Goal: Find specific page/section: Find specific page/section

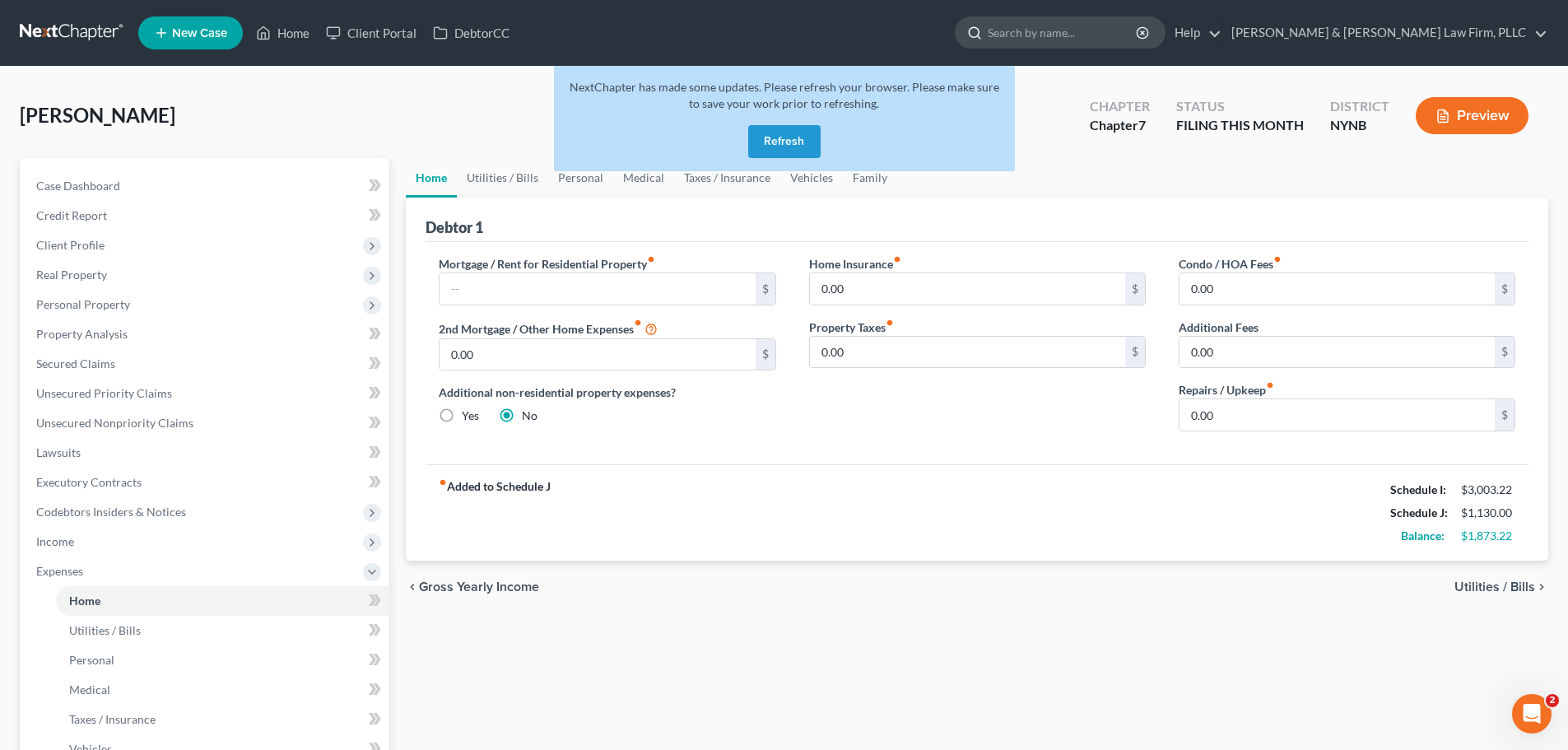
click at [1133, 35] on input "search" at bounding box center [1063, 32] width 151 height 30
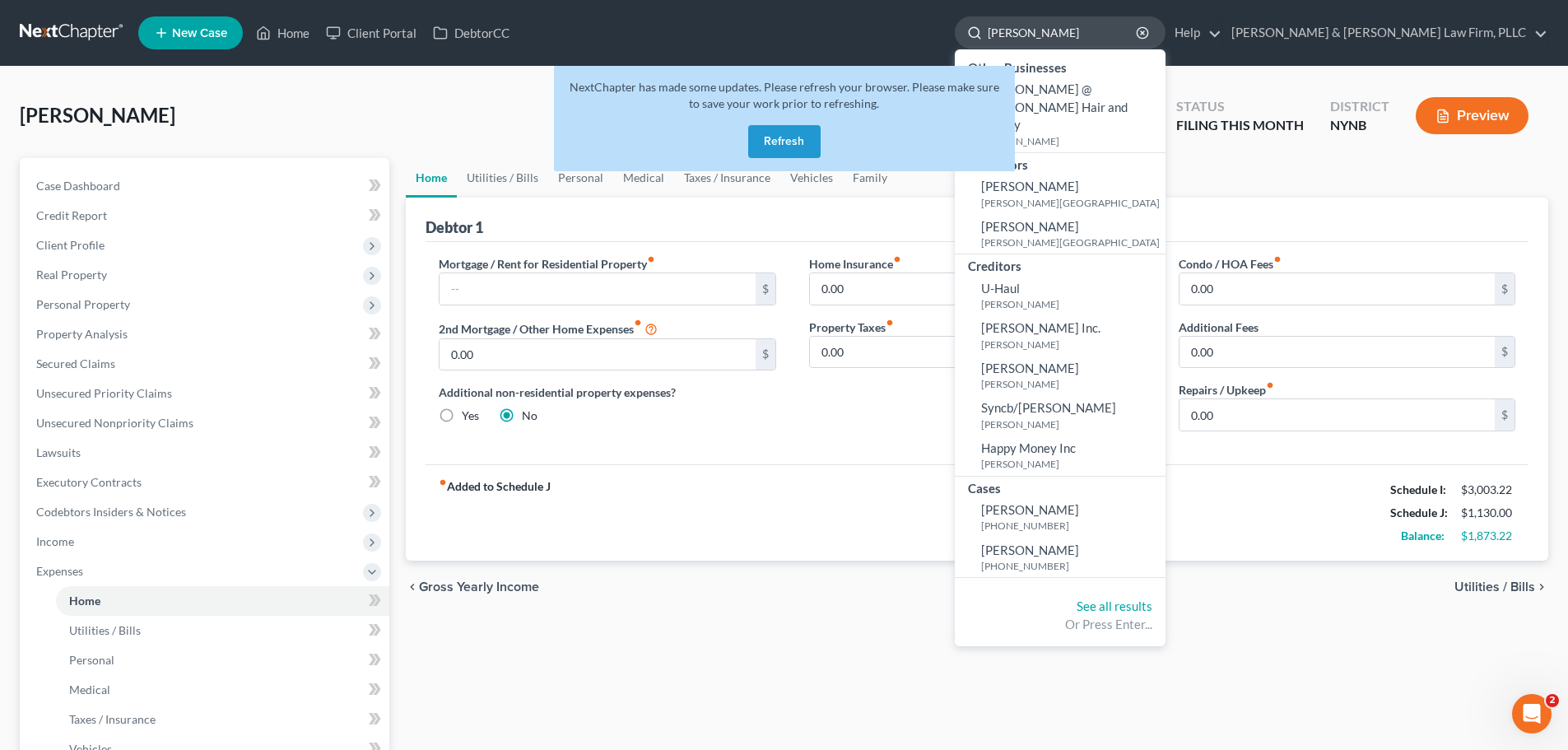
type input "[PERSON_NAME]"
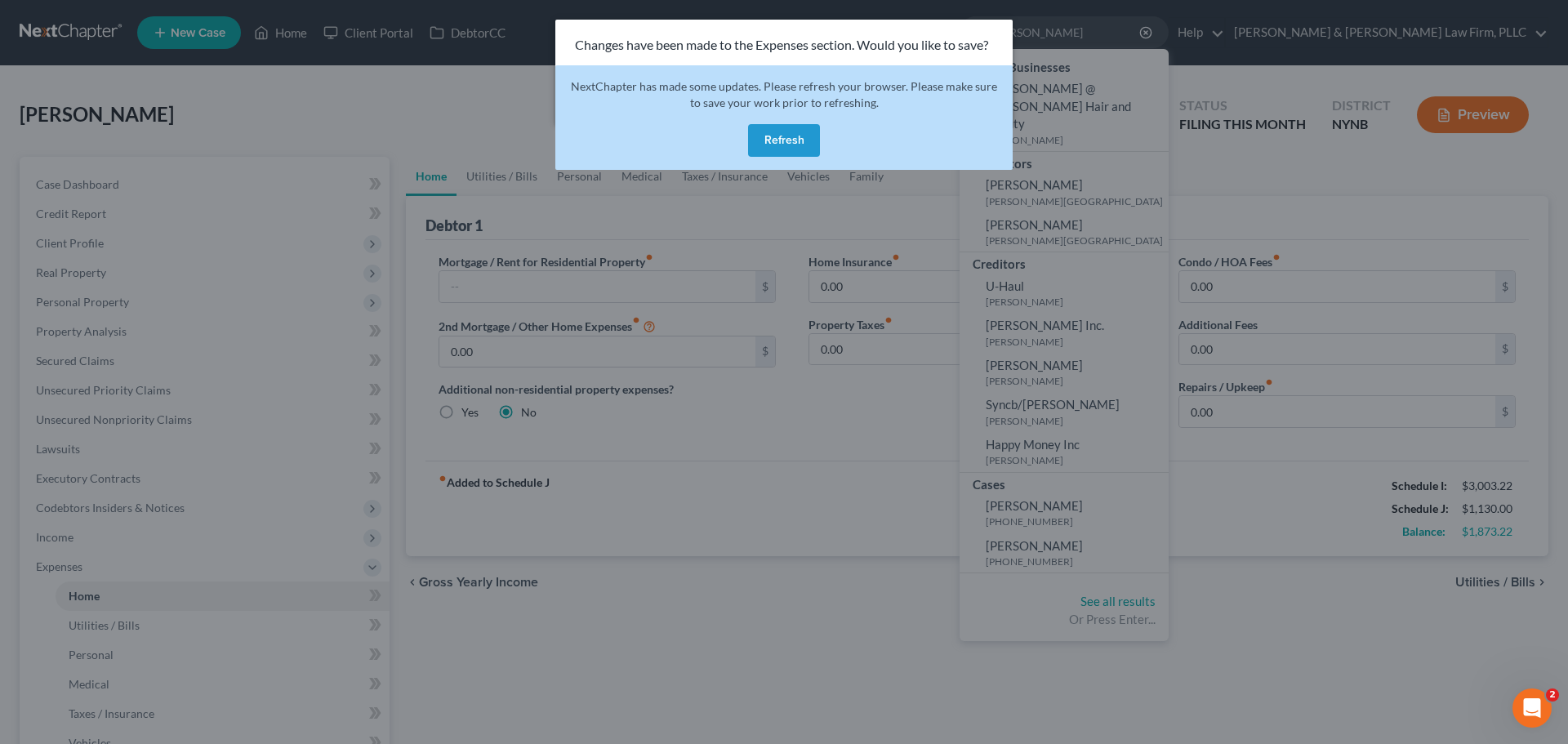
click at [409, 96] on div "Changes have been made to the Expenses section. Would you like to save? Save & …" at bounding box center [784, 372] width 1568 height 744
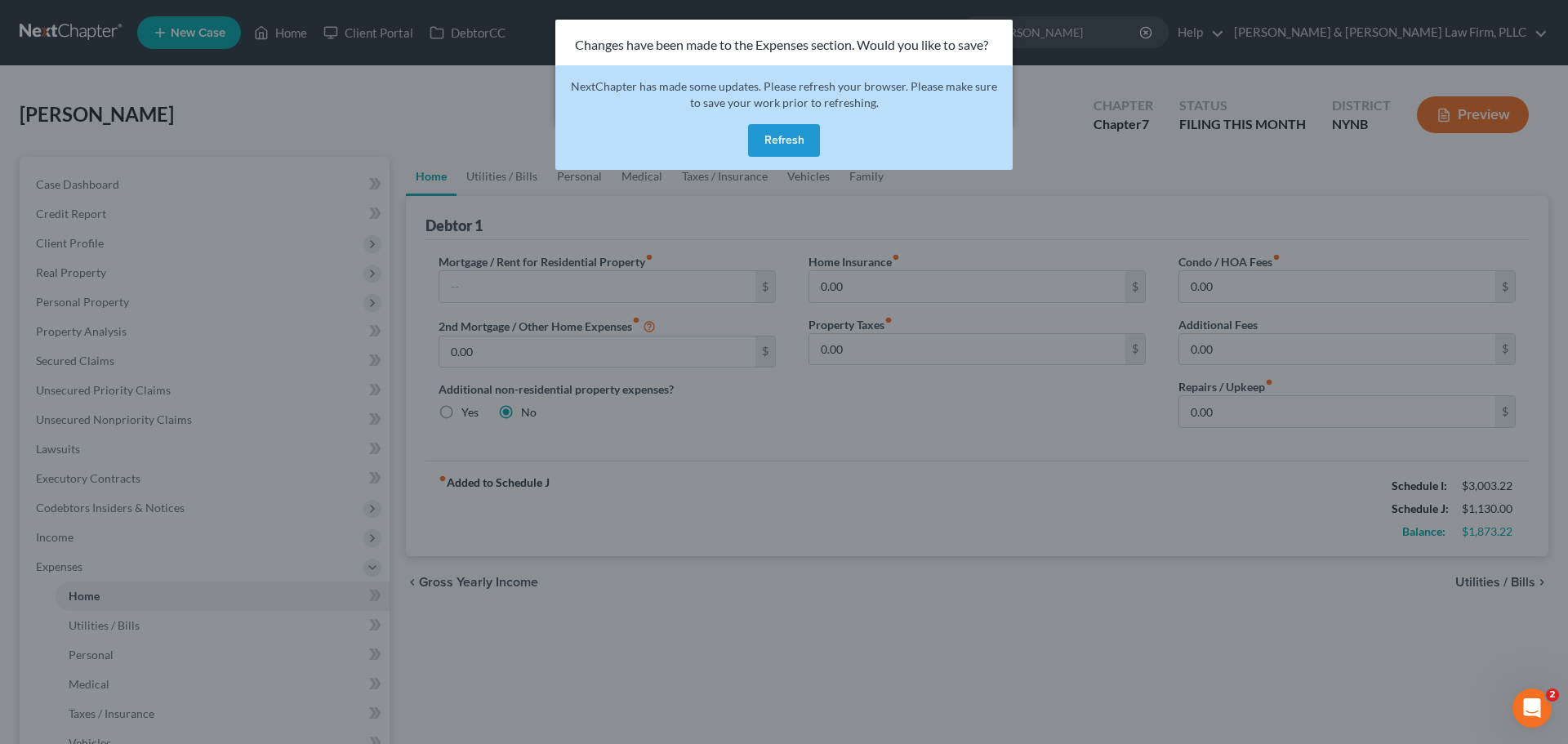
click at [799, 142] on button "Refresh" at bounding box center [784, 140] width 72 height 33
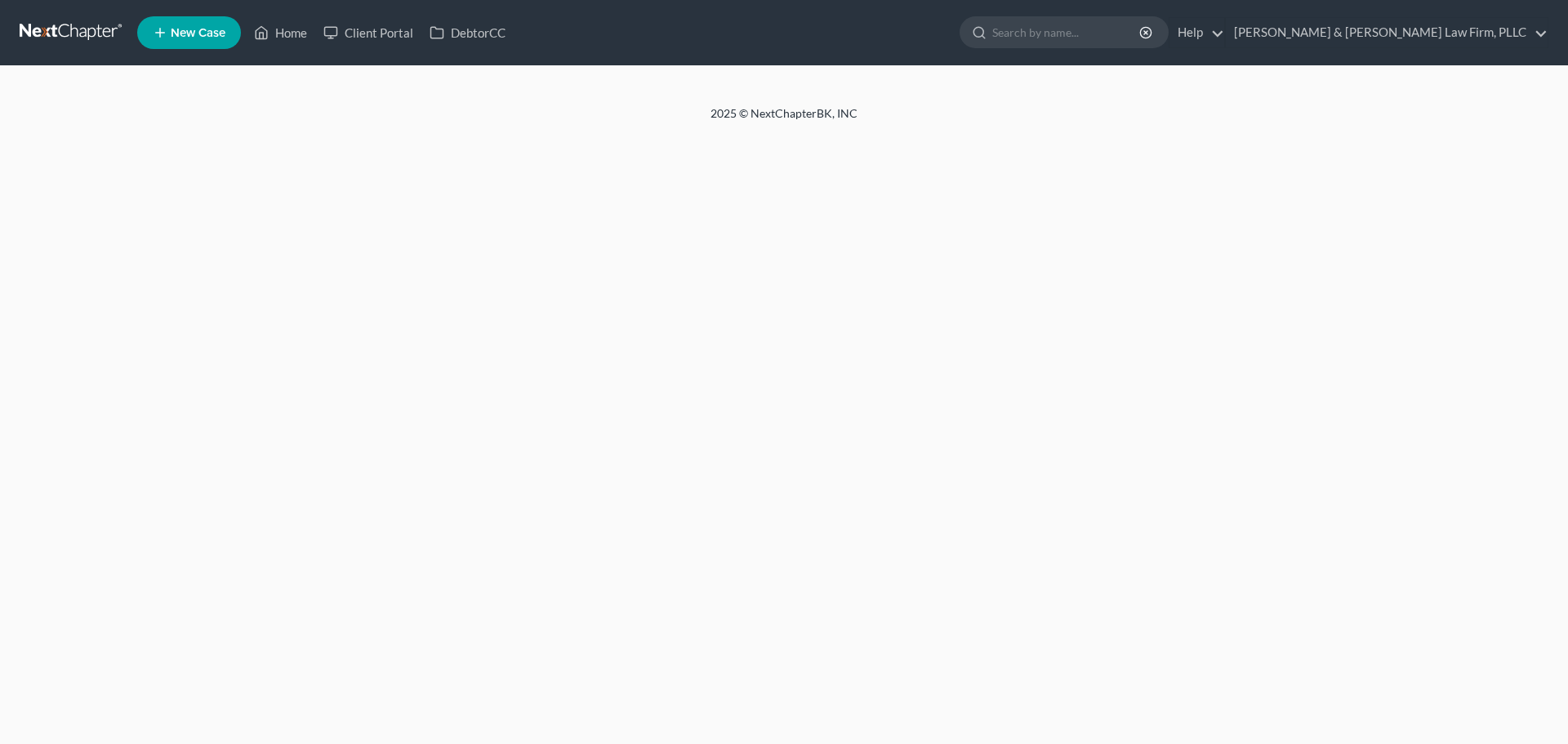
click at [793, 144] on div "Home New Case Client Portal DebtorCC Cardinale & DelVecchio Law Firm, PLLC mrc@…" at bounding box center [784, 372] width 1568 height 744
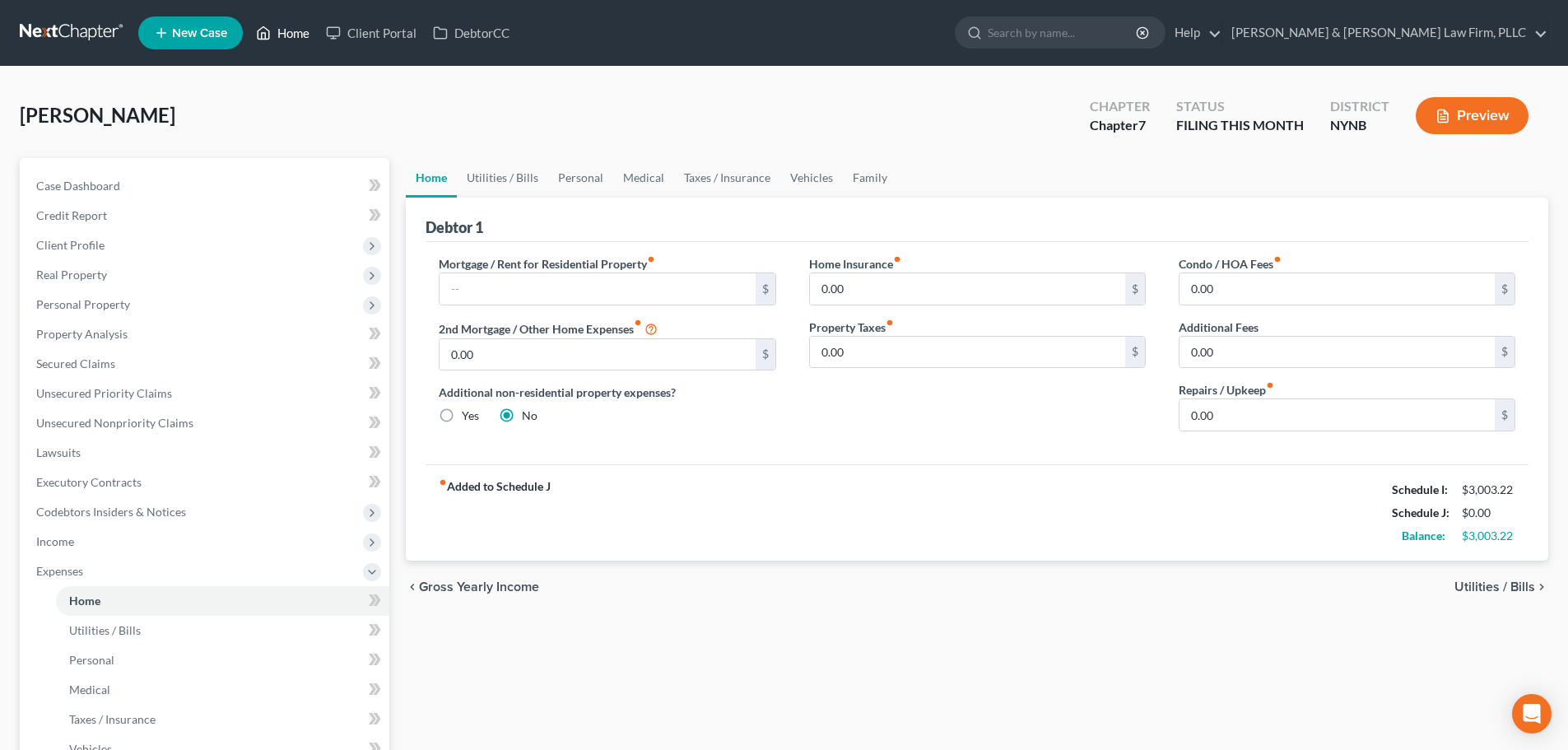
click at [295, 35] on link "Home" at bounding box center [283, 32] width 70 height 29
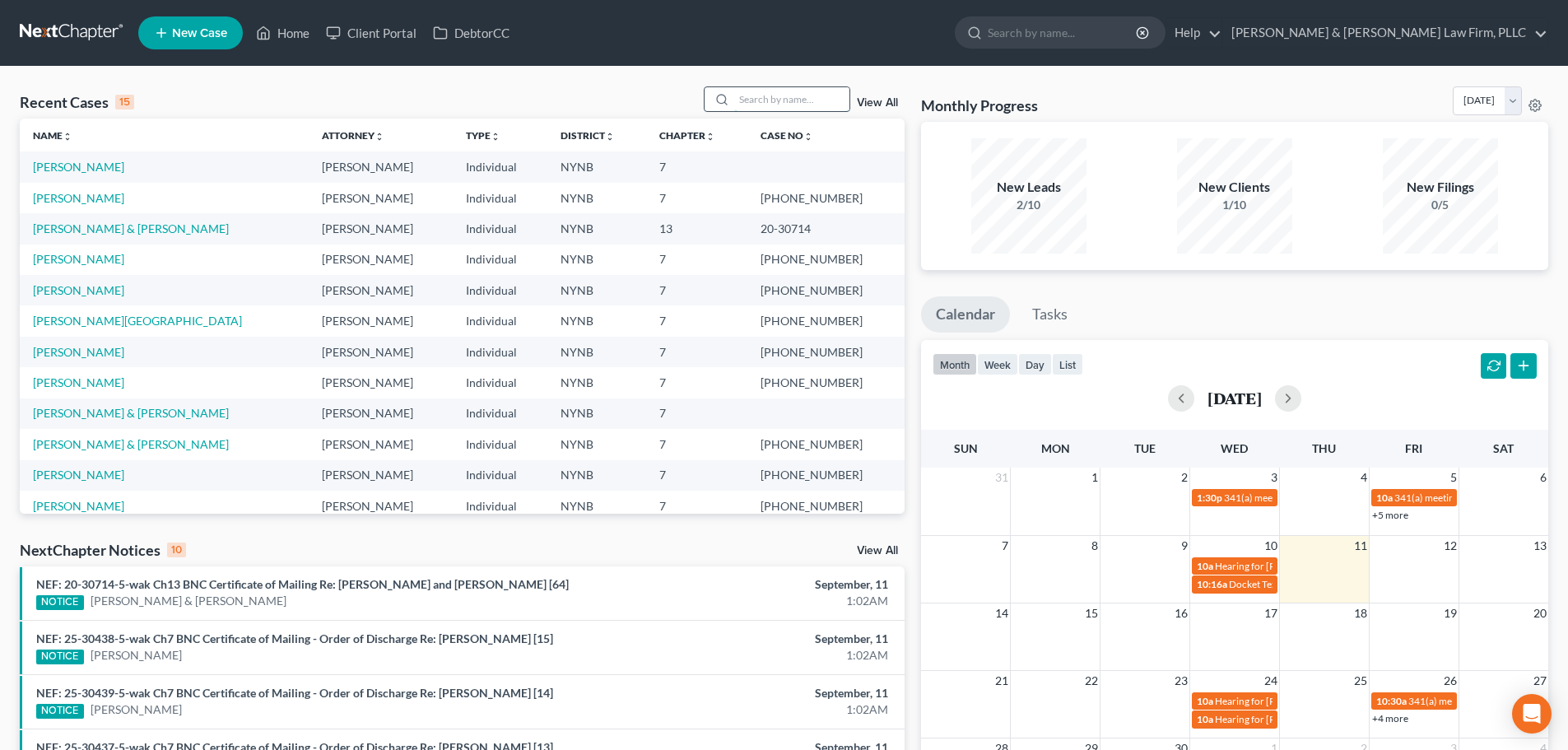
click at [769, 103] on input "search" at bounding box center [792, 99] width 115 height 24
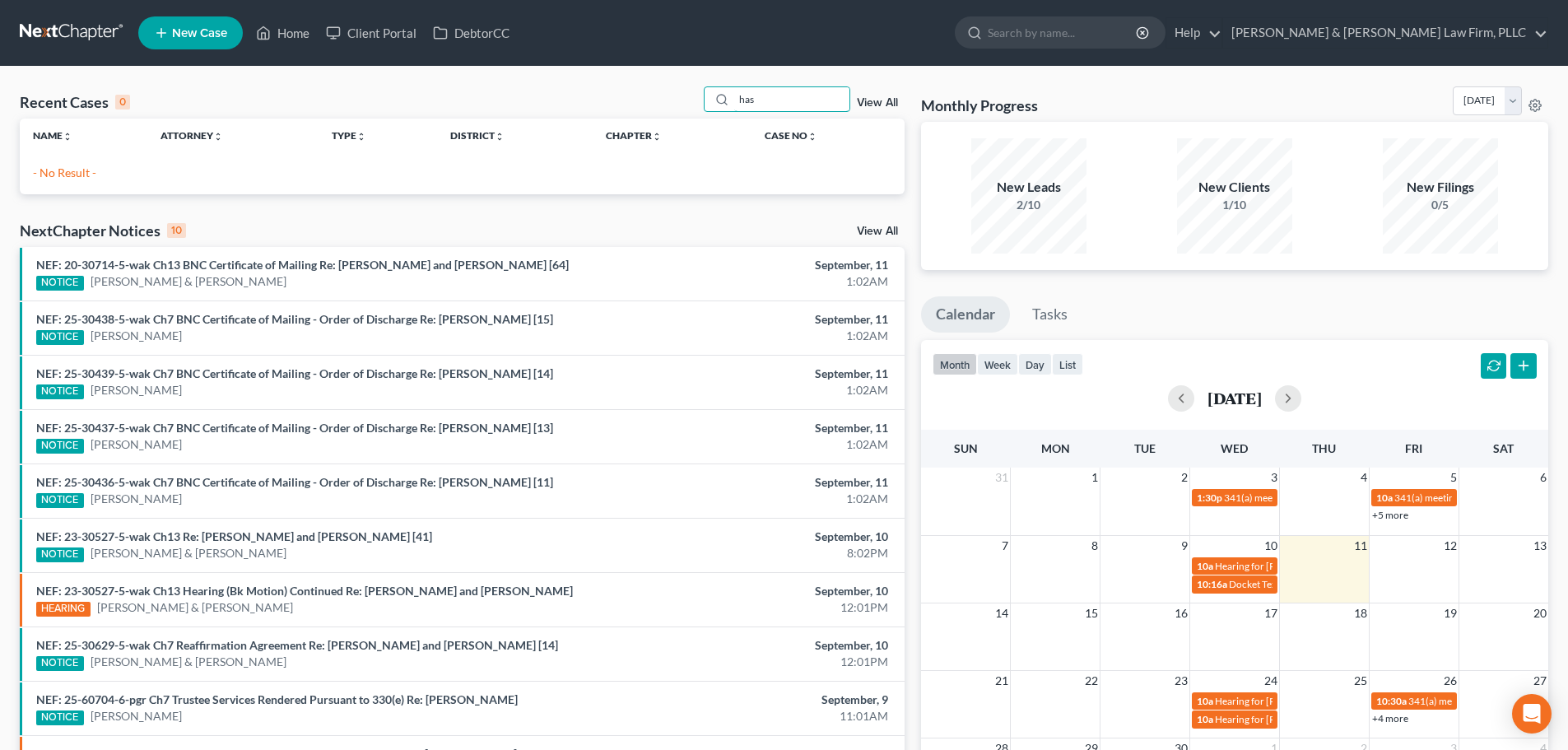
type input "has"
